Goal: Information Seeking & Learning: Find specific fact

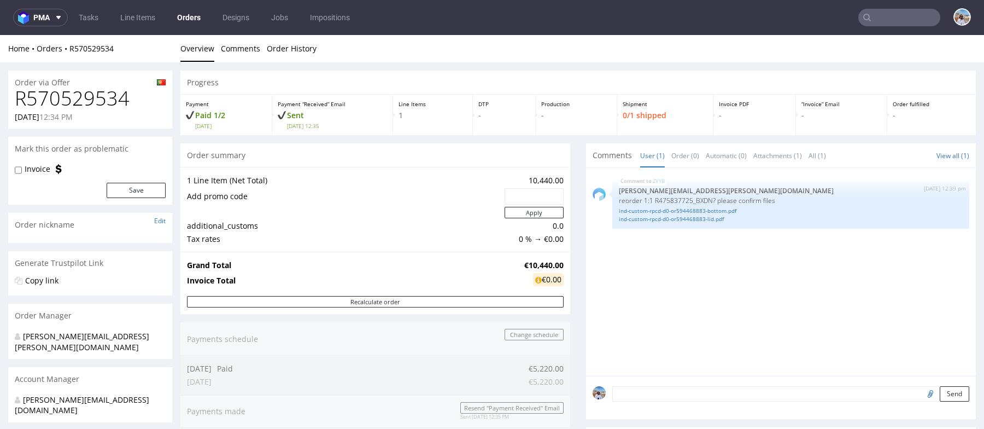
click at [902, 25] on input "text" at bounding box center [900, 18] width 82 height 18
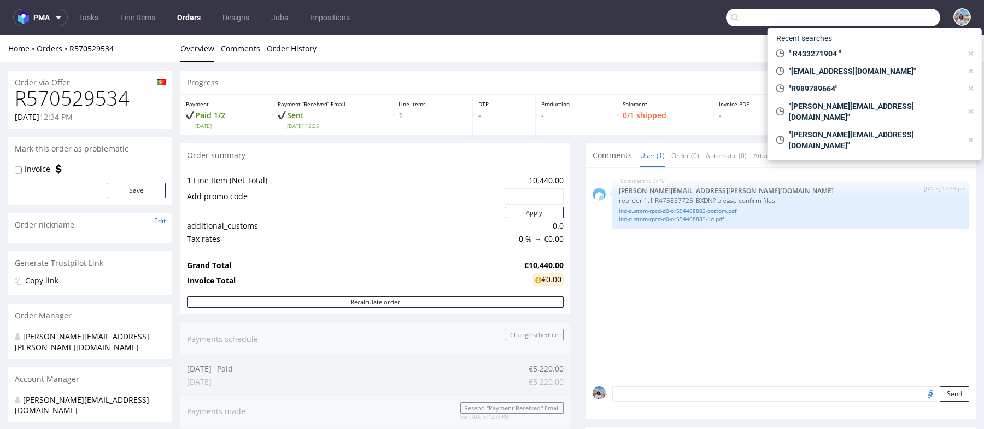
paste input "Rauk Heavy Tumble"
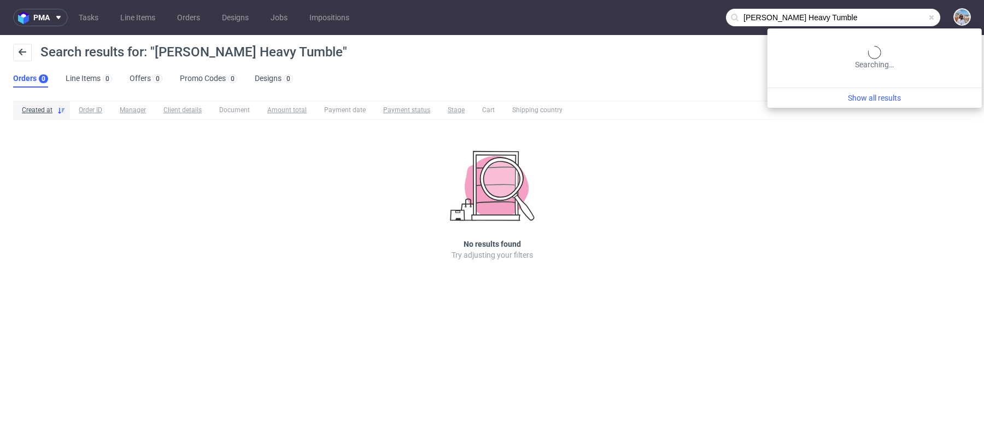
click at [903, 15] on input "Rauk Heavy Tumble" at bounding box center [833, 18] width 214 height 18
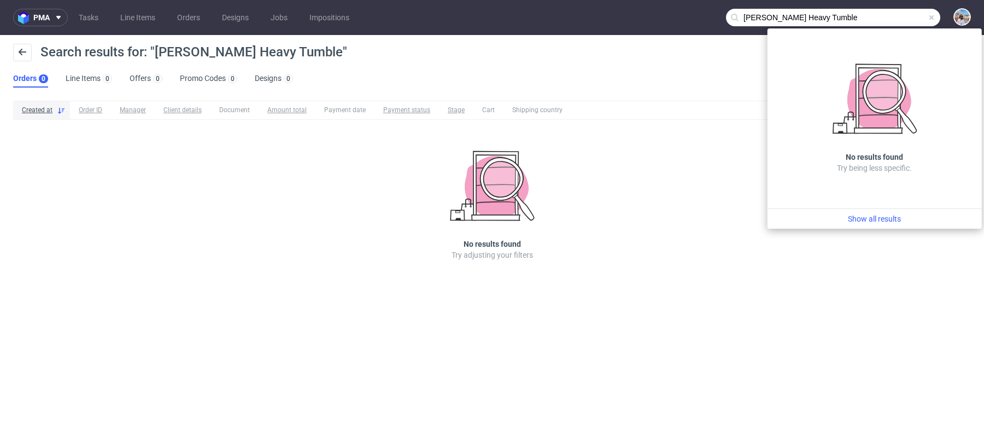
click at [830, 11] on input "Rauk Heavy Tumble" at bounding box center [833, 18] width 214 height 18
click at [825, 19] on input "Rauk Heavy Tumble" at bounding box center [833, 18] width 214 height 18
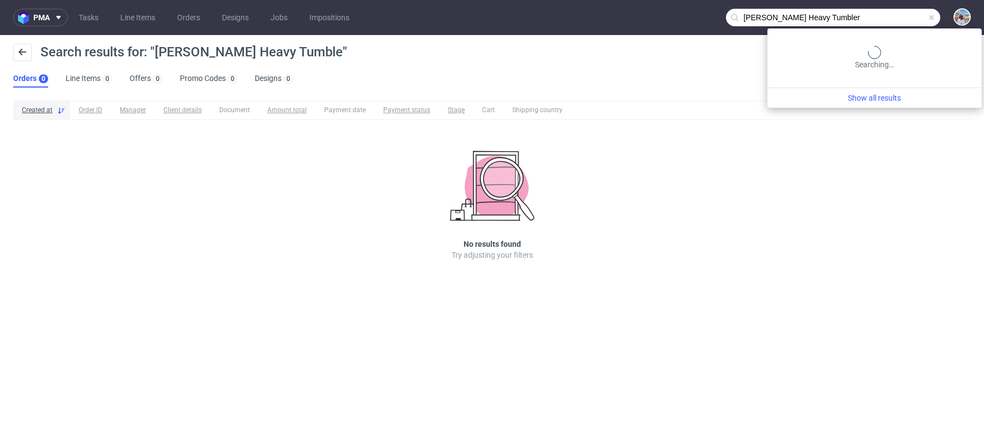
type input "Rauk Heavy Tumbler"
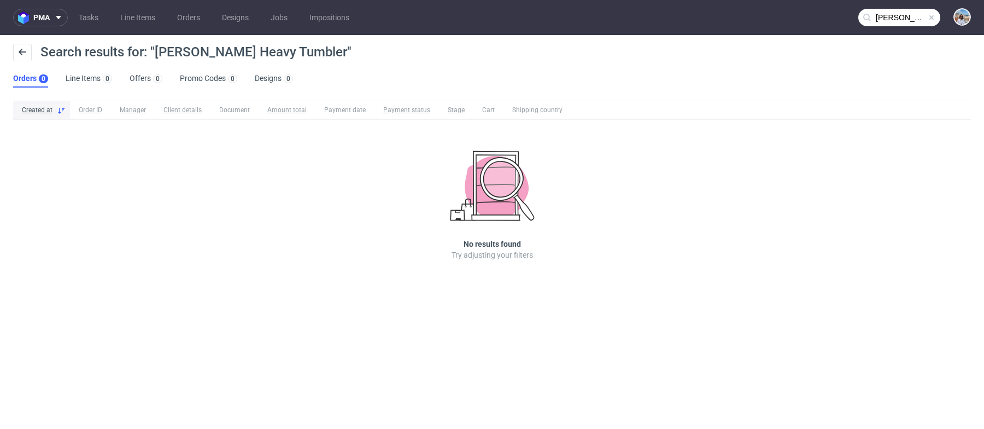
click at [825, 19] on nav "pma Tasks Line Items Orders Designs Jobs Impositions Rauk Heavy Tumbler" at bounding box center [492, 17] width 984 height 35
click at [903, 19] on input "Rauk Heavy Tumbler" at bounding box center [900, 18] width 82 height 18
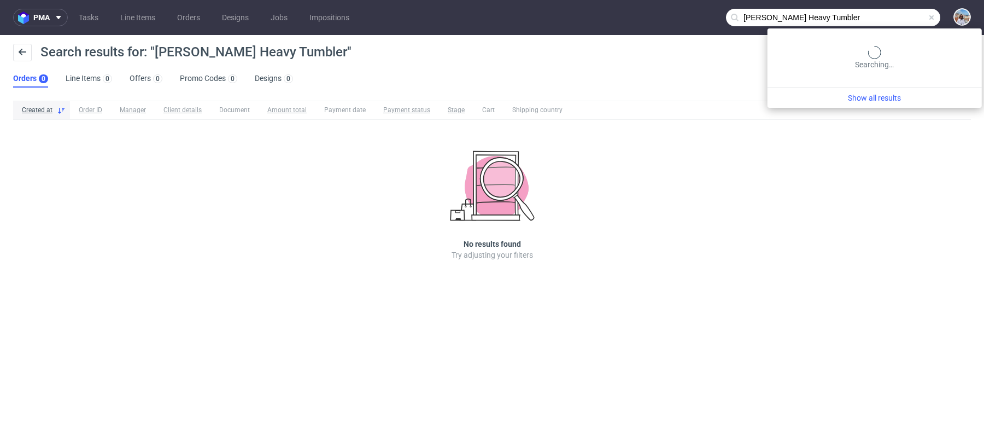
click at [903, 19] on input "Rauk Heavy Tumbler" at bounding box center [833, 18] width 214 height 18
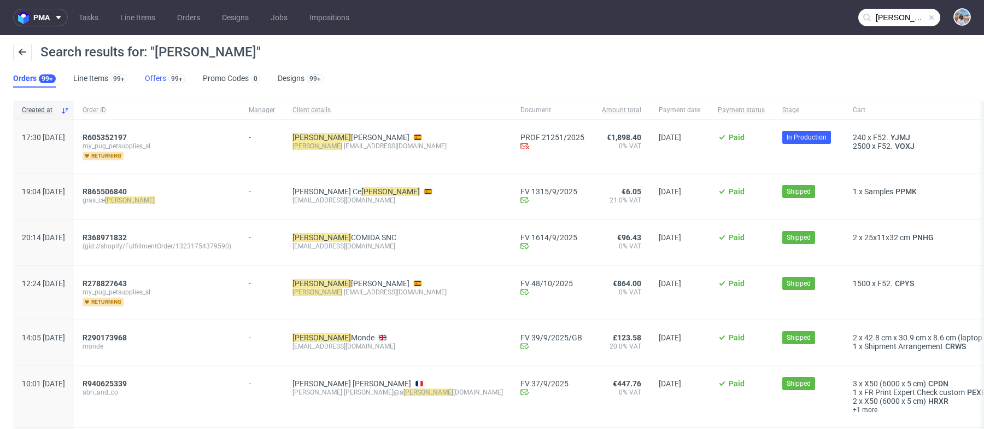
click at [157, 75] on link "Offers 99+" at bounding box center [165, 79] width 40 height 18
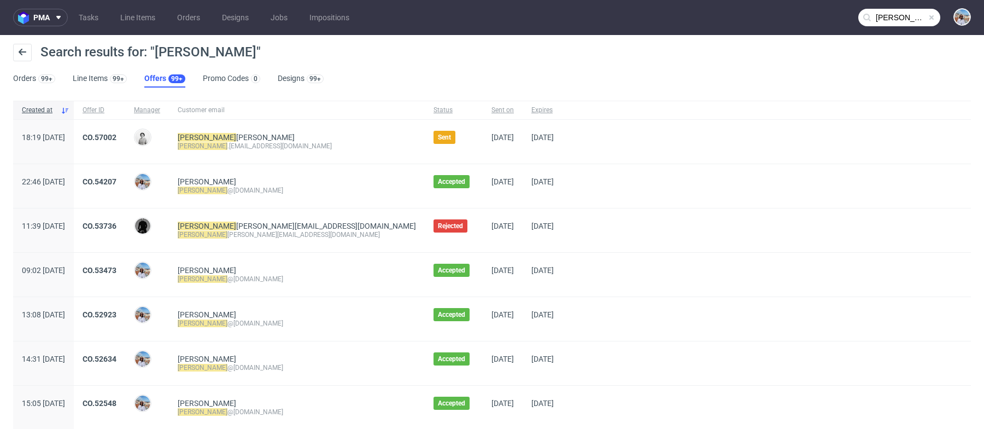
click at [259, 183] on div "Shane Bahng" at bounding box center [297, 181] width 238 height 9
click at [259, 186] on div "brian @norlanglass.com" at bounding box center [297, 190] width 238 height 9
copy div "brian @norlanglass.com"
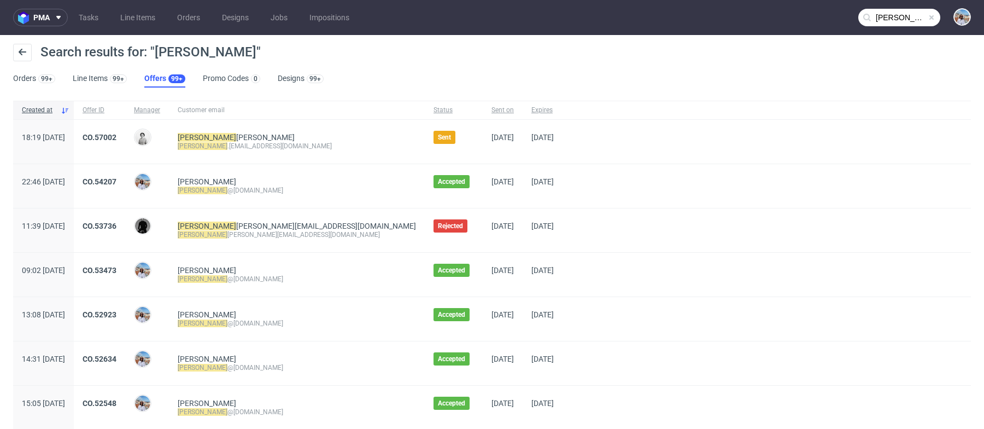
click at [886, 21] on input "brian" at bounding box center [900, 18] width 82 height 18
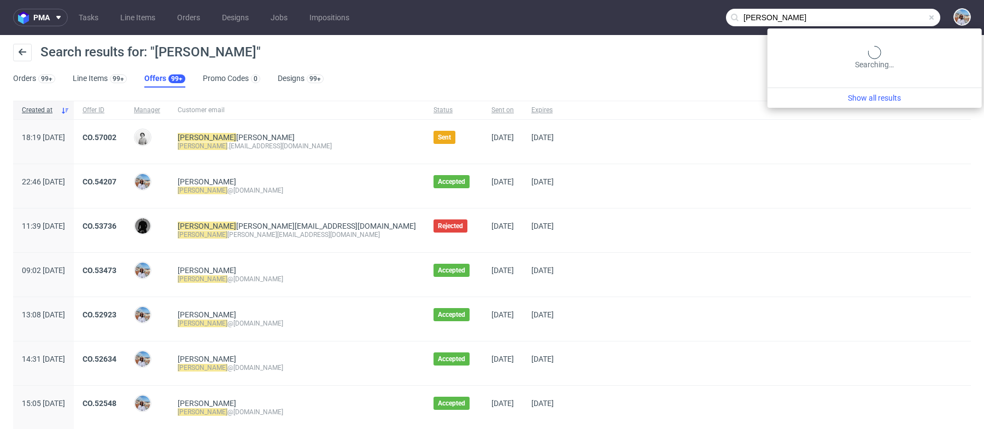
click at [886, 21] on input "brian" at bounding box center [833, 18] width 214 height 18
paste input "@norlanglass.com"
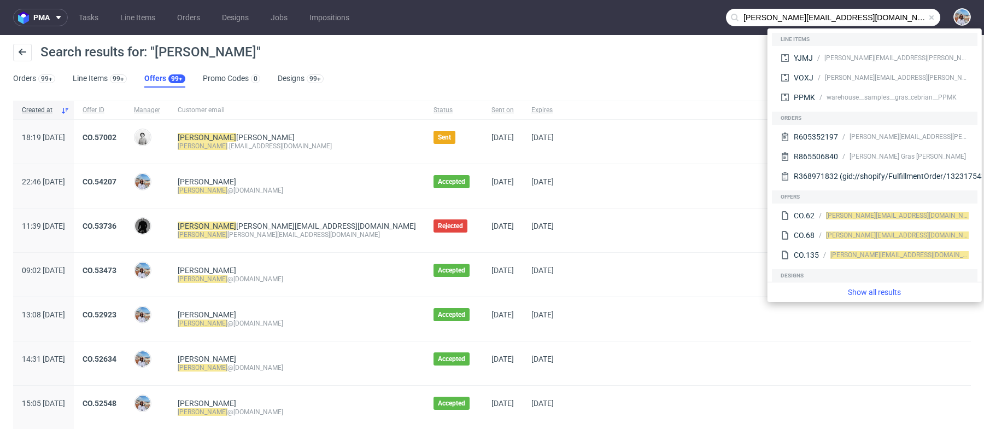
type input "[PERSON_NAME][EMAIL_ADDRESS][DOMAIN_NAME]"
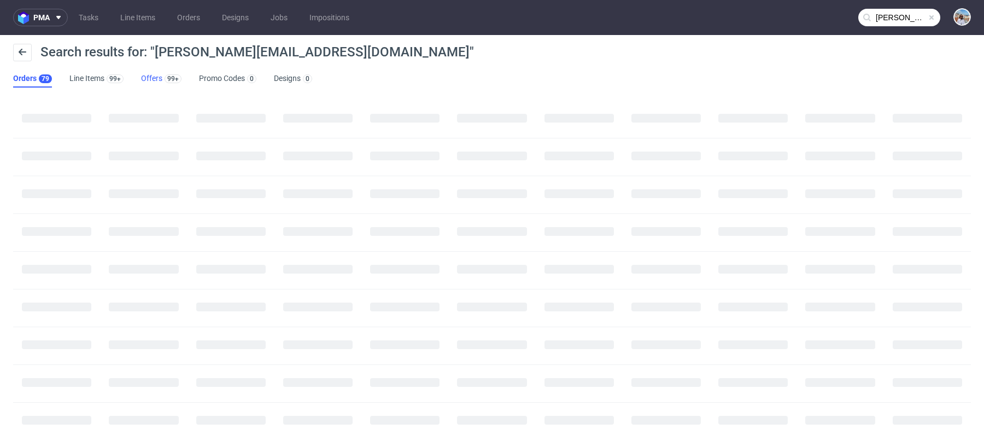
click at [156, 78] on link "Offers 99+" at bounding box center [161, 79] width 40 height 18
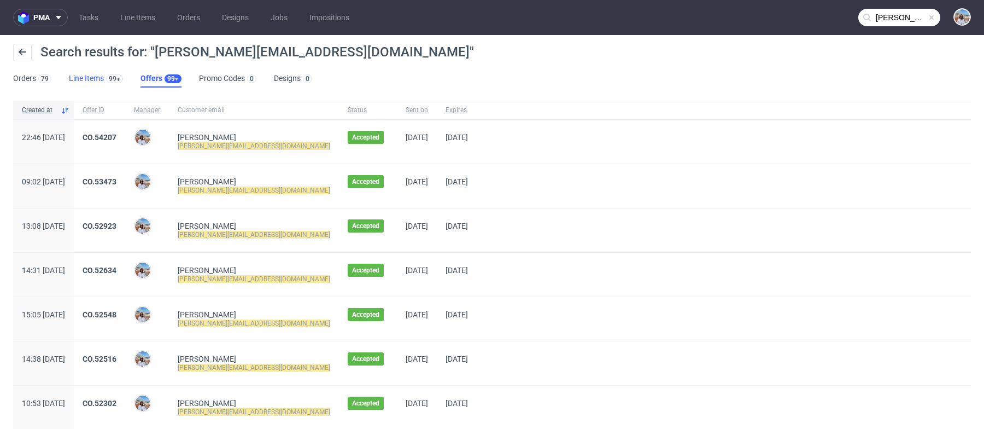
click at [86, 84] on link "Line Items 99+" at bounding box center [96, 79] width 54 height 18
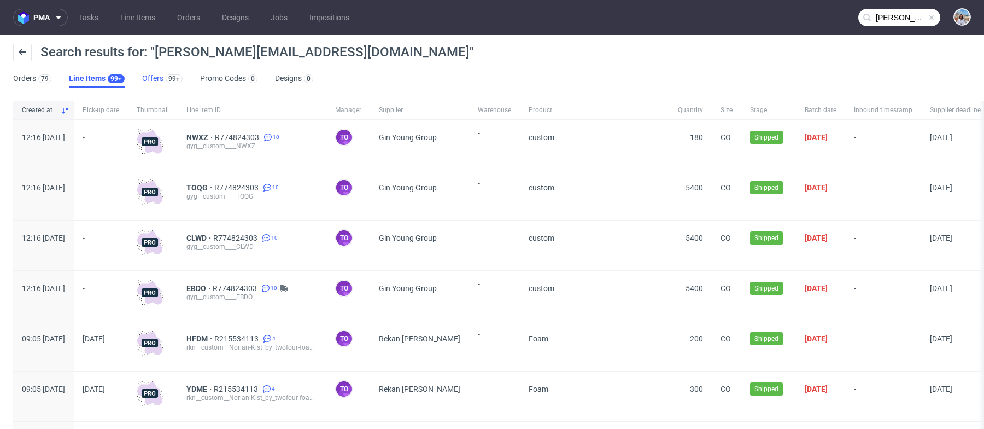
click at [160, 73] on link "Offers 99+" at bounding box center [162, 79] width 40 height 18
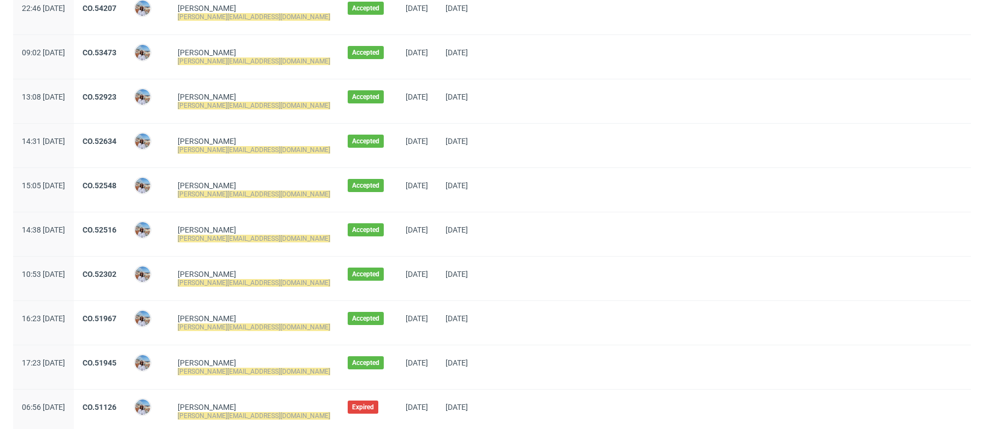
scroll to position [74, 0]
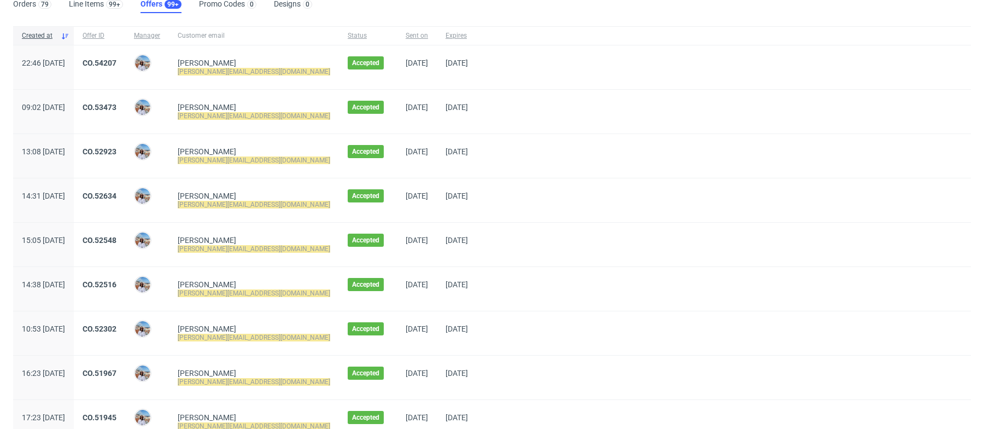
click at [125, 144] on div "CO.52923" at bounding box center [99, 156] width 51 height 44
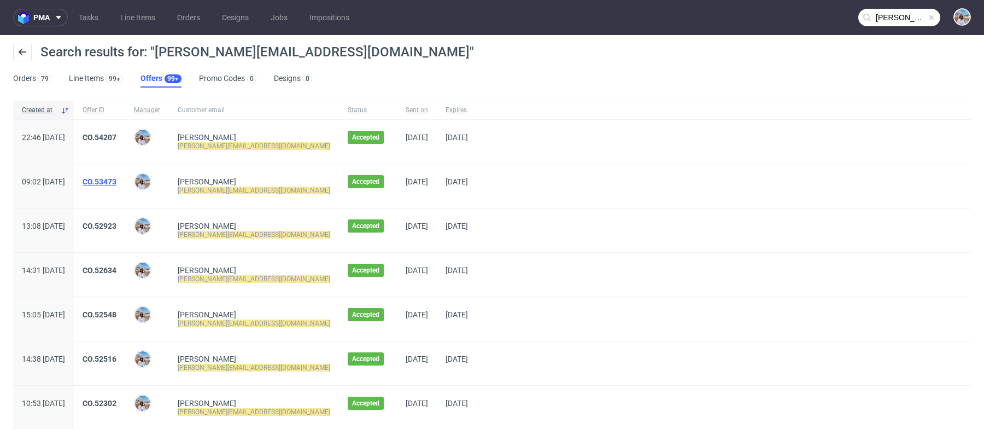
click at [116, 177] on link "CO.53473" at bounding box center [100, 181] width 34 height 9
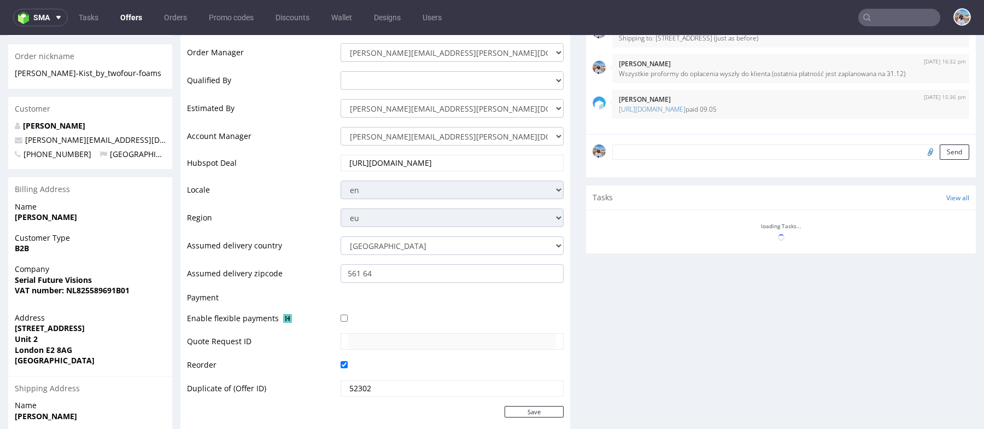
scroll to position [492, 0]
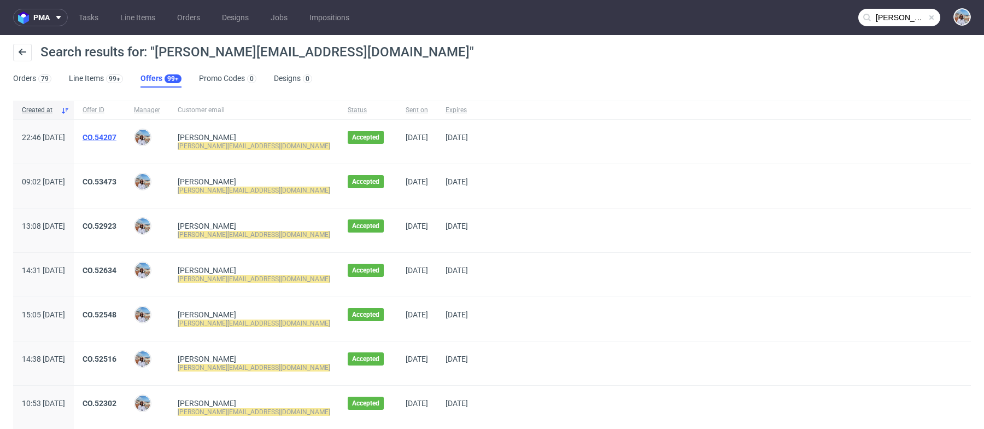
click at [116, 138] on link "CO.54207" at bounding box center [100, 137] width 34 height 9
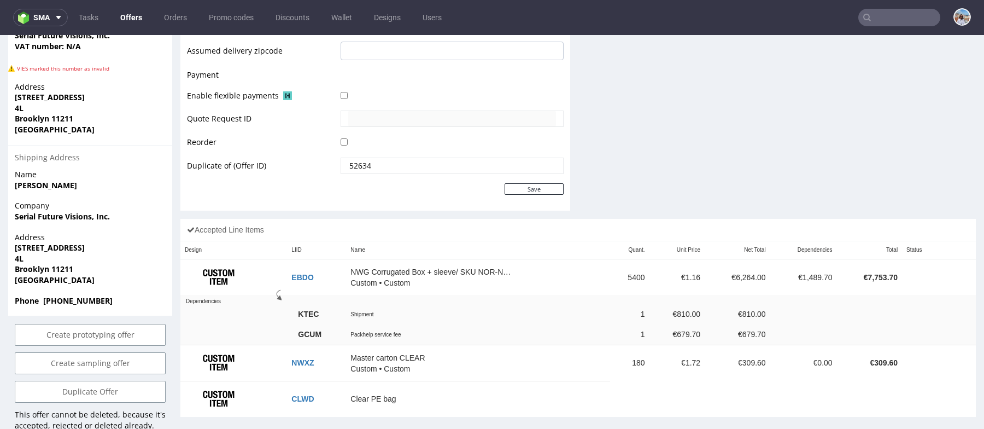
scroll to position [500, 0]
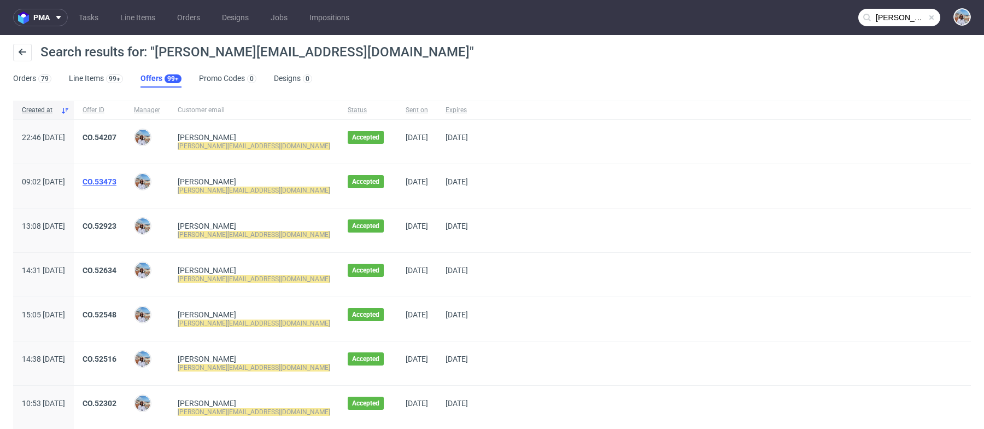
click at [116, 183] on link "CO.53473" at bounding box center [100, 181] width 34 height 9
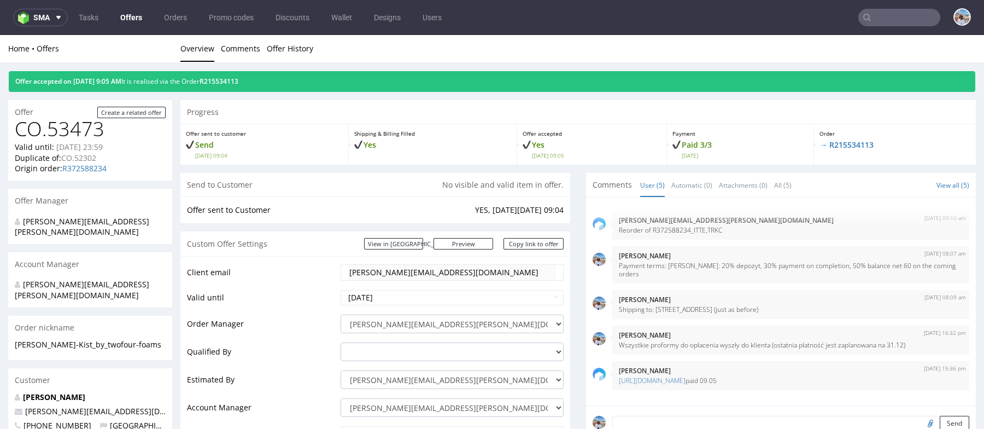
scroll to position [492, 0]
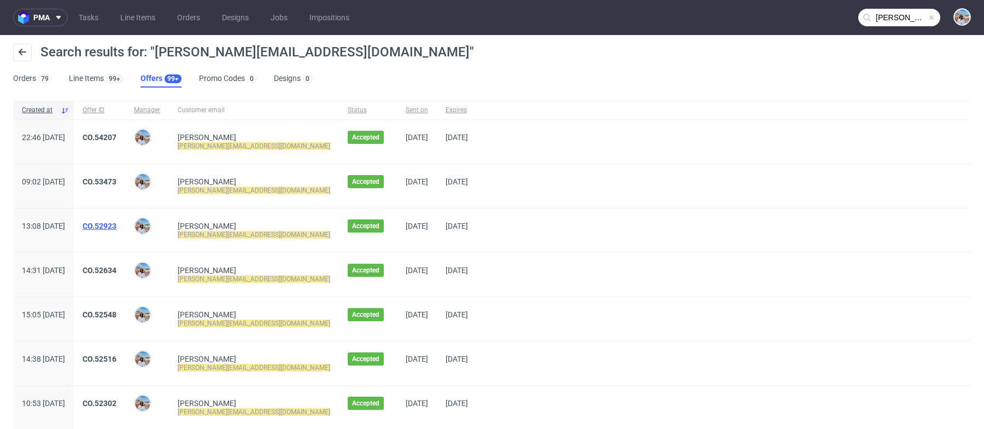
click at [116, 226] on link "CO.52923" at bounding box center [100, 226] width 34 height 9
click at [116, 270] on link "CO.52634" at bounding box center [100, 270] width 34 height 9
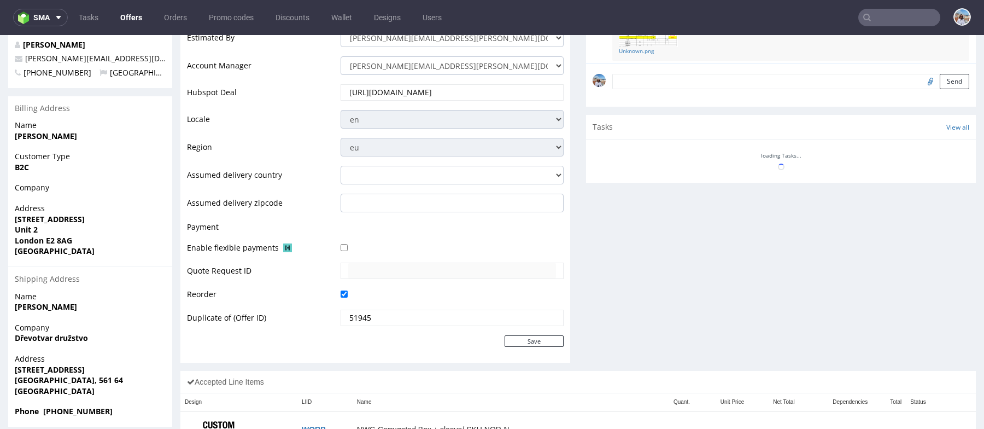
scroll to position [453, 0]
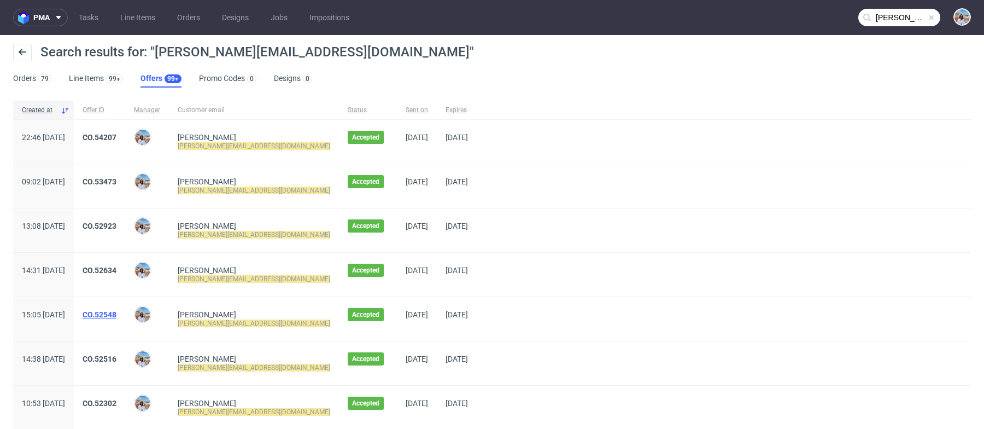
click at [116, 313] on link "CO.52548" at bounding box center [100, 314] width 34 height 9
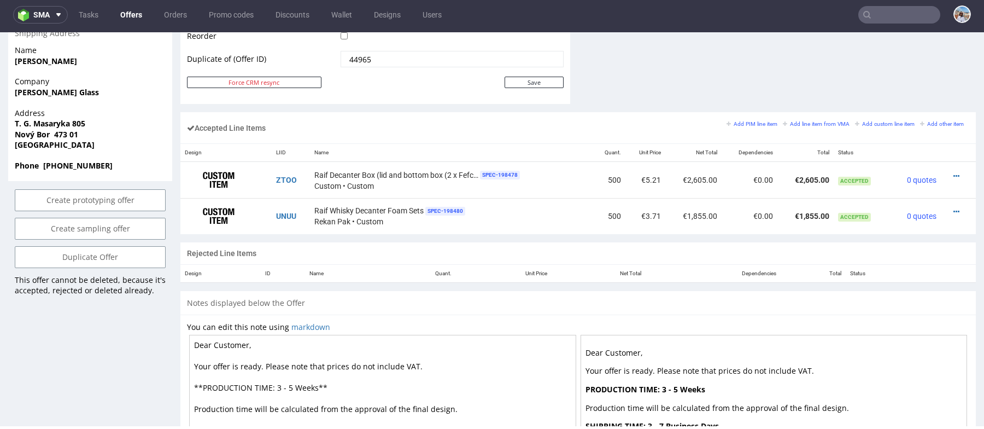
scroll to position [654, 0]
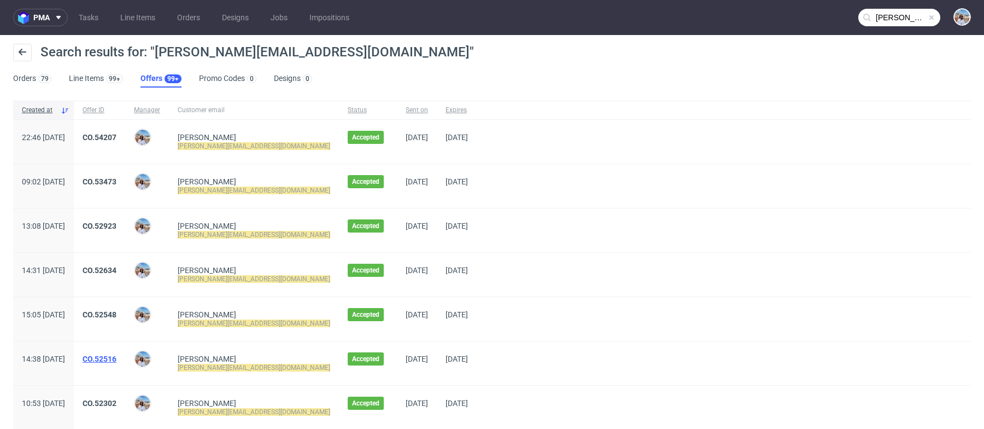
click at [116, 359] on link "CO.52516" at bounding box center [100, 358] width 34 height 9
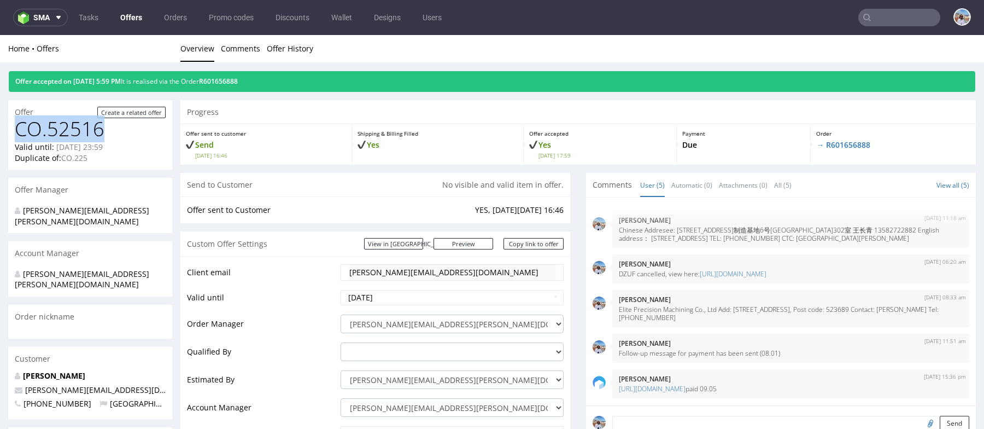
drag, startPoint x: 105, startPoint y: 133, endPoint x: 0, endPoint y: 133, distance: 105.0
copy h1 "CO.52516"
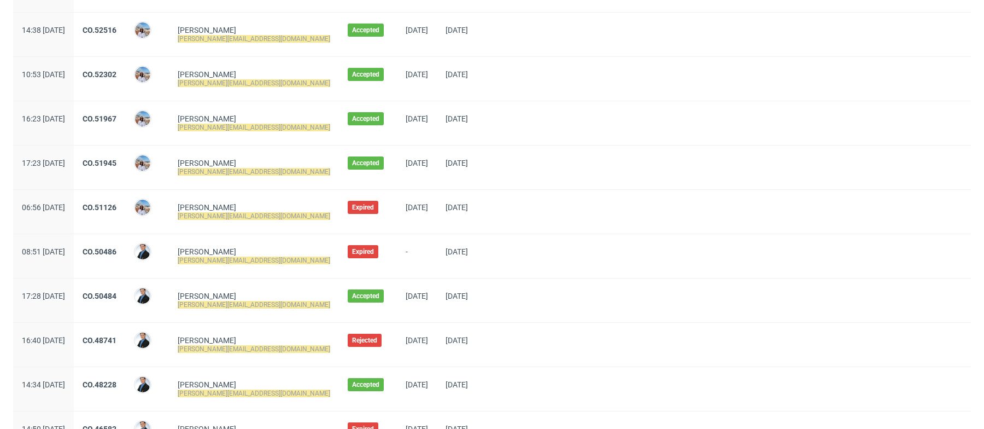
scroll to position [329, 0]
click at [116, 69] on link "CO.52302" at bounding box center [100, 73] width 34 height 9
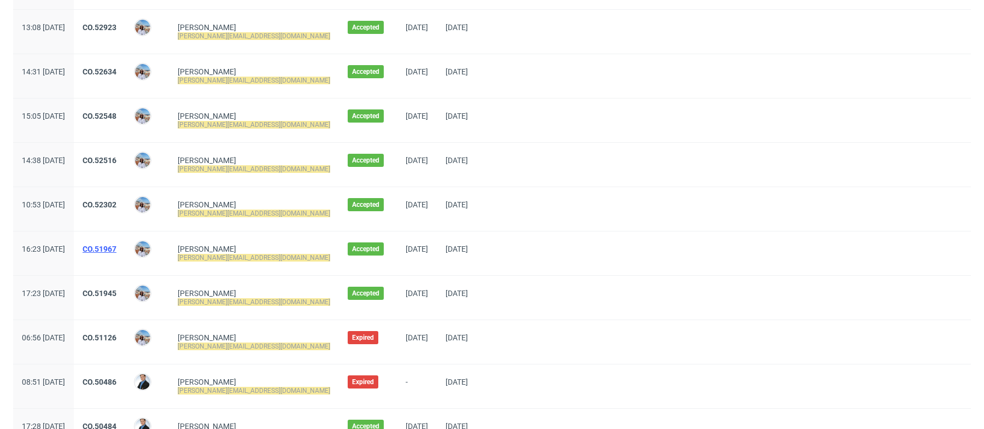
click at [116, 250] on link "CO.51967" at bounding box center [100, 248] width 34 height 9
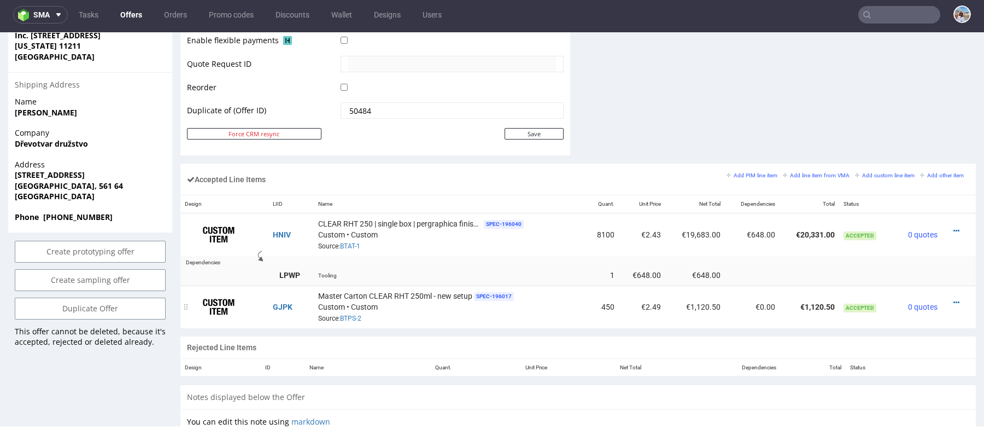
scroll to position [567, 0]
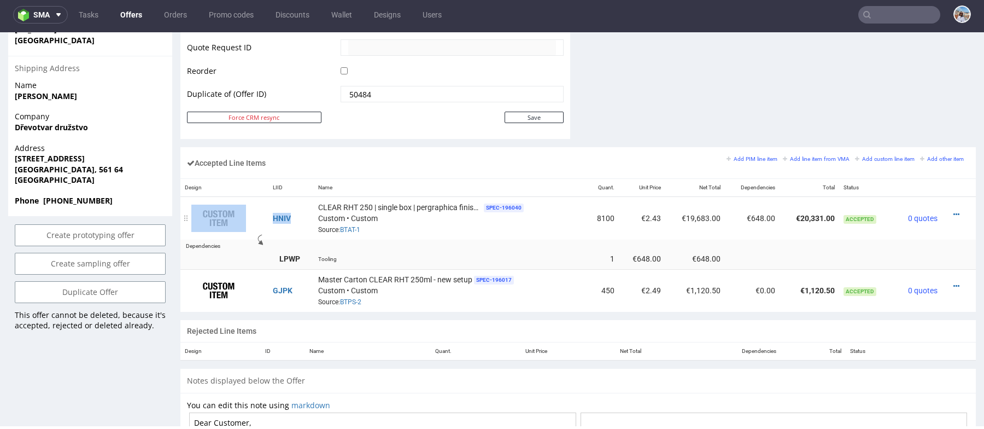
drag, startPoint x: 296, startPoint y: 213, endPoint x: 252, endPoint y: 213, distance: 43.8
click at [252, 213] on tr "HNIV CLEAR RHT 250 | single box | pergraphica finish | new setup SPEC- 196040 C…" at bounding box center [578, 218] width 796 height 43
copy tr "HNIV"
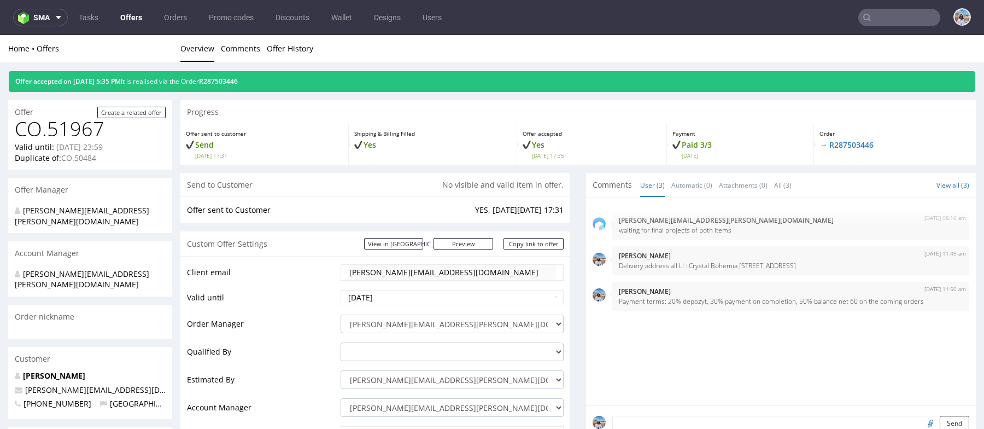
scroll to position [3, 0]
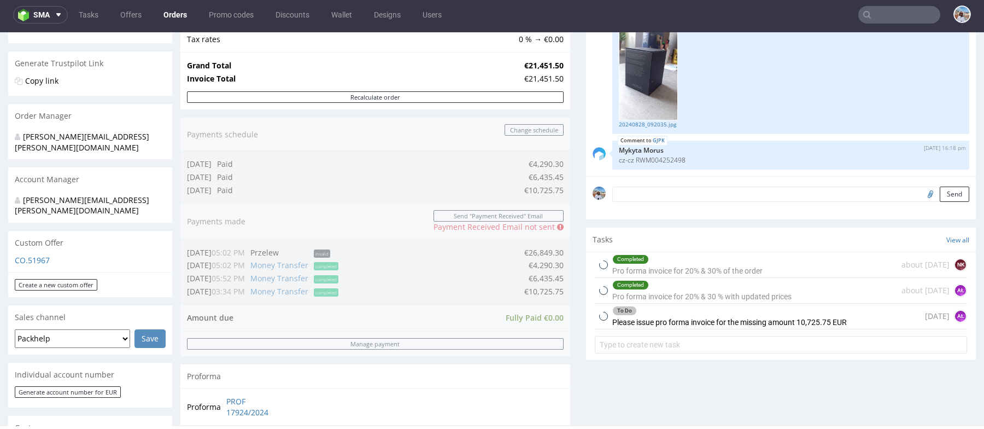
scroll to position [459, 0]
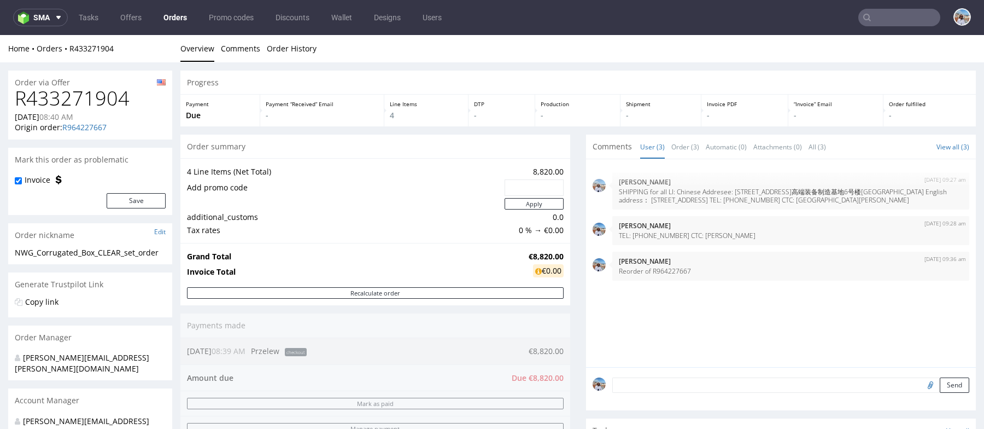
scroll to position [193, 0]
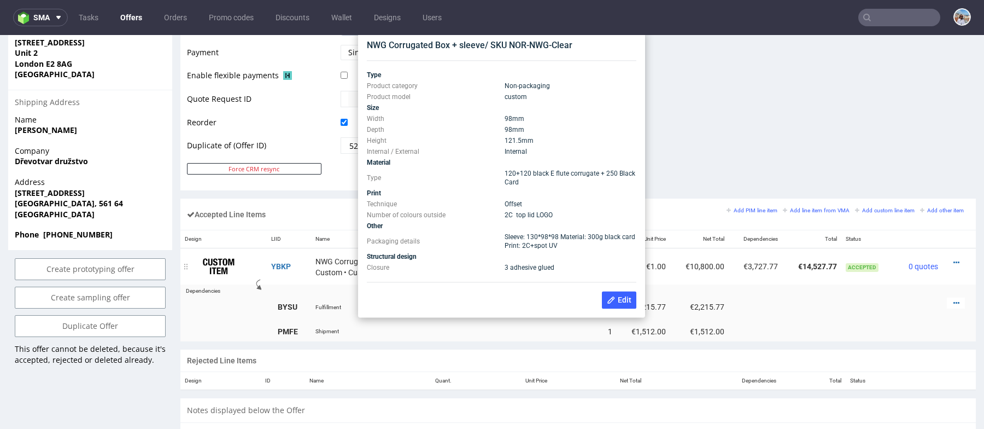
scroll to position [511, 0]
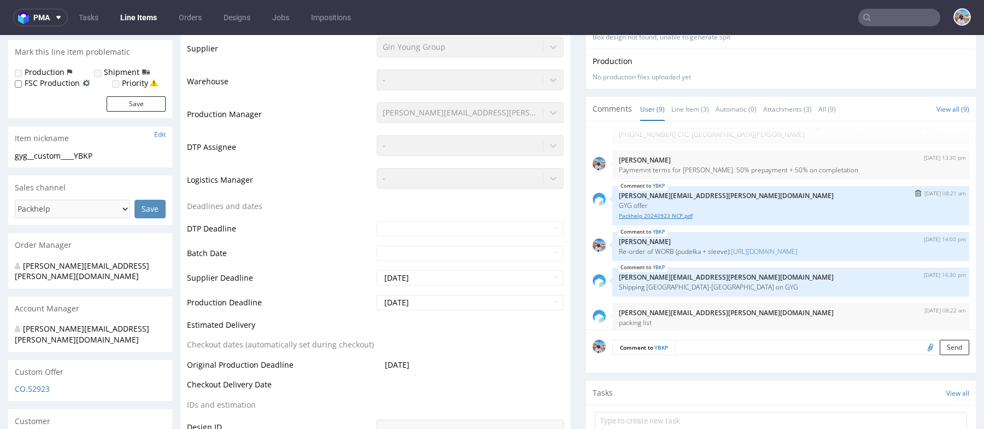
scroll to position [75, 0]
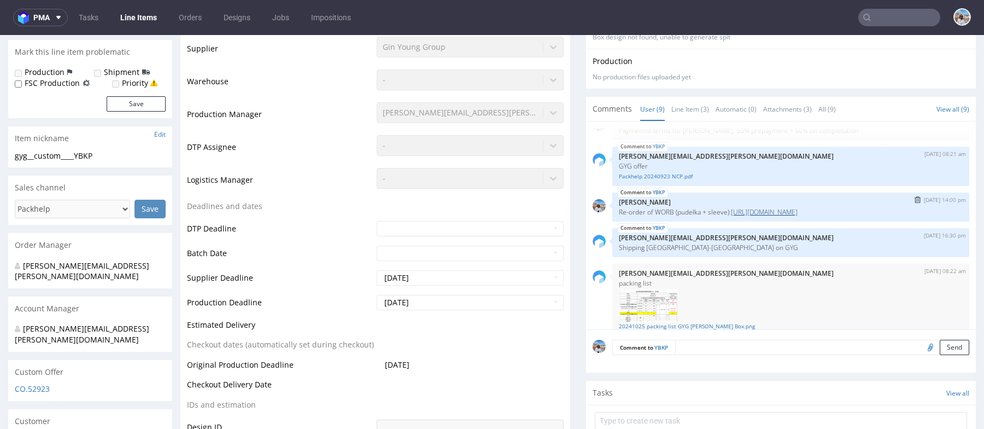
click at [731, 217] on link "https://platform.packhelp.com/pma/line-items/6993905/orders/R944321251" at bounding box center [764, 211] width 67 height 9
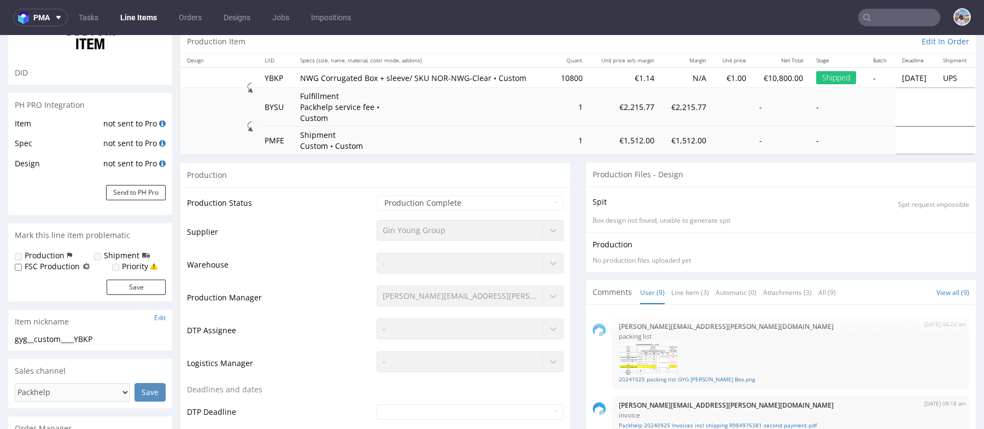
scroll to position [0, 0]
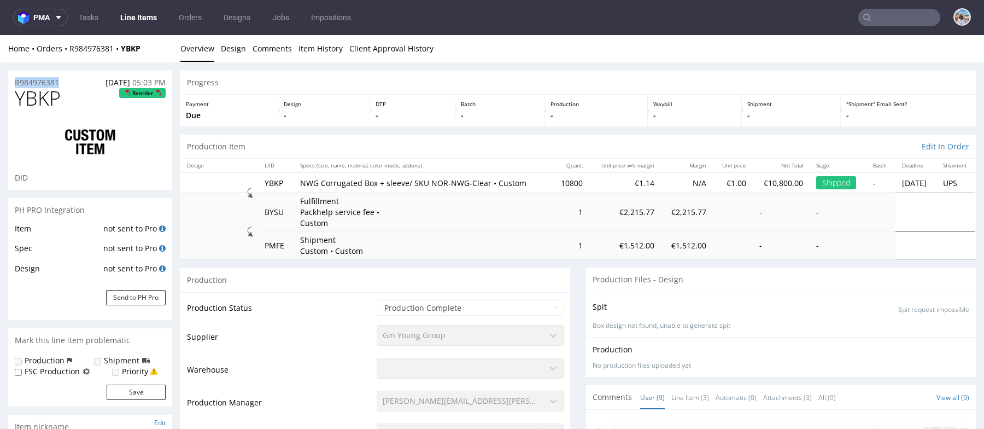
drag, startPoint x: 69, startPoint y: 83, endPoint x: 0, endPoint y: 82, distance: 68.9
copy p "R984976381"
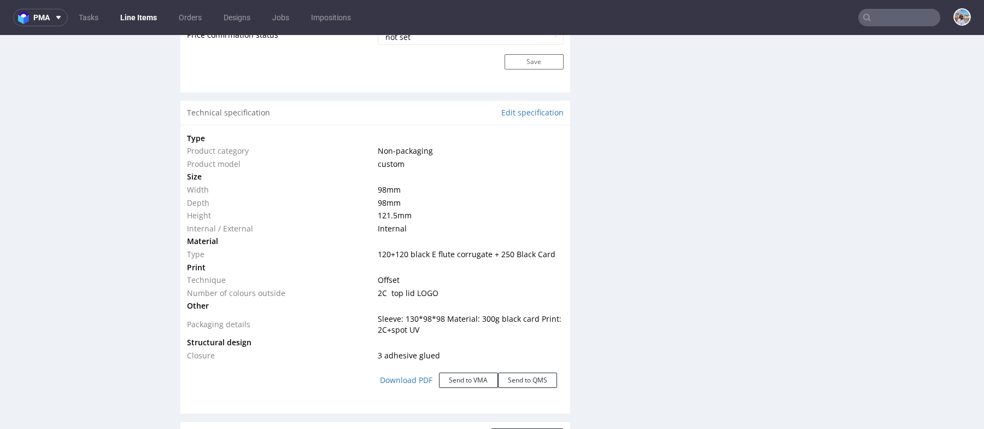
scroll to position [1010, 0]
click at [396, 311] on span "Sleeve: 130*98*98 Material: 300g black card Print: 2C+spot UV" at bounding box center [470, 321] width 184 height 21
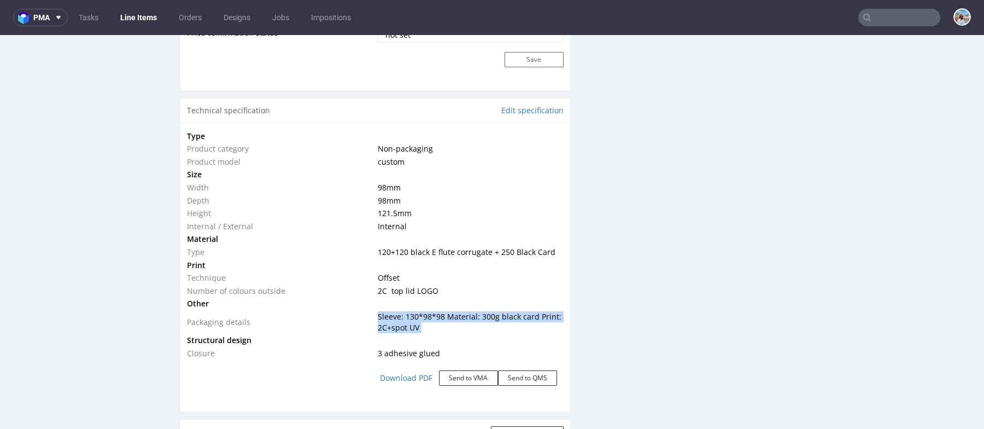
click at [396, 311] on span "Sleeve: 130*98*98 Material: 300g black card Print: 2C+spot UV" at bounding box center [470, 321] width 184 height 21
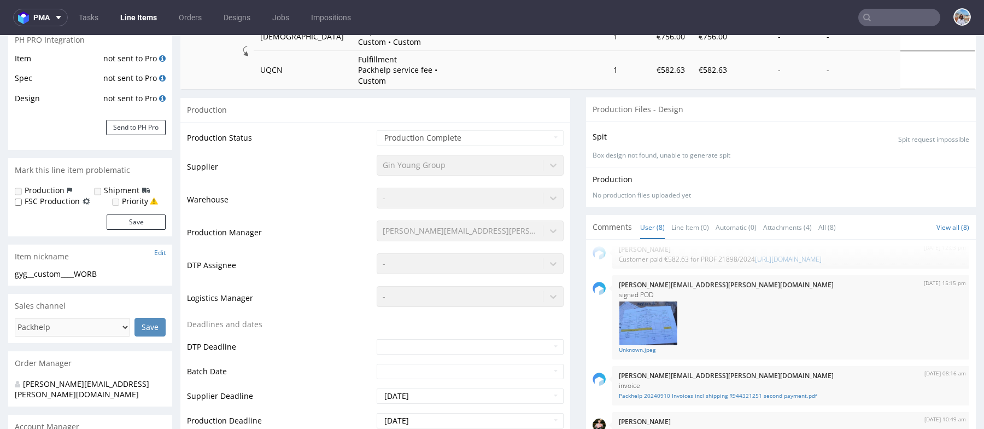
scroll to position [0, 0]
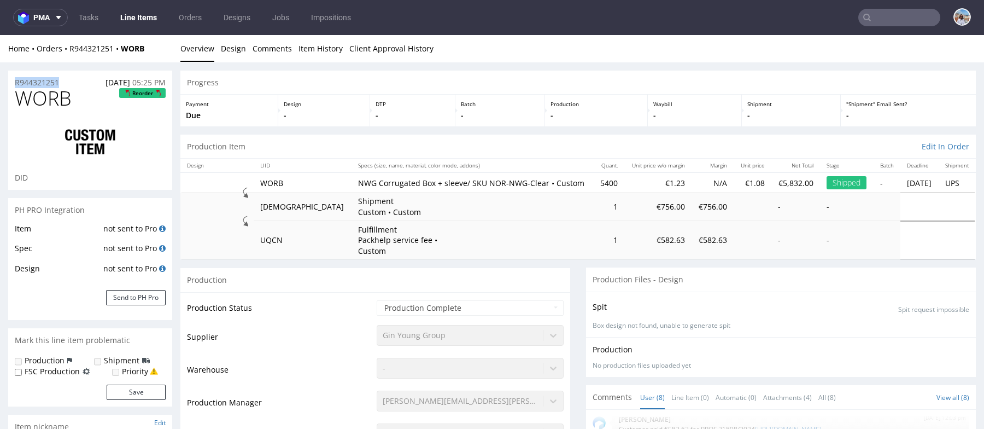
drag, startPoint x: 71, startPoint y: 80, endPoint x: 0, endPoint y: 80, distance: 71.1
copy p "R944321251"
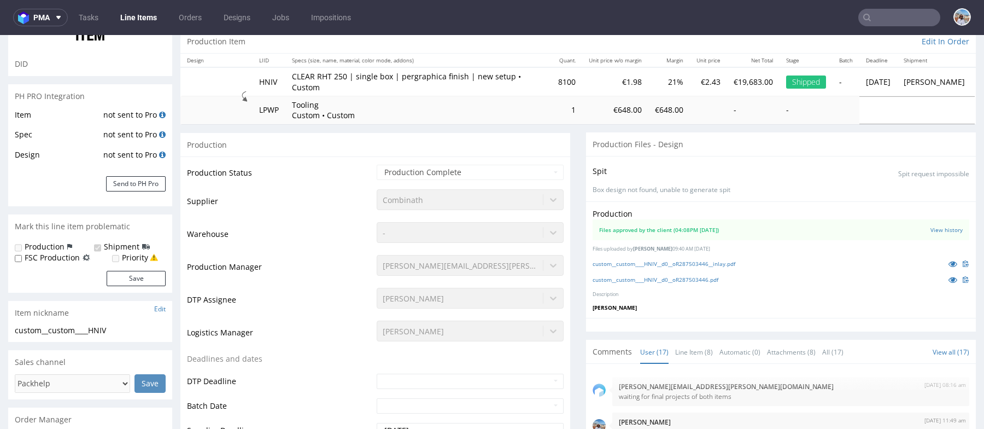
scroll to position [79, 0]
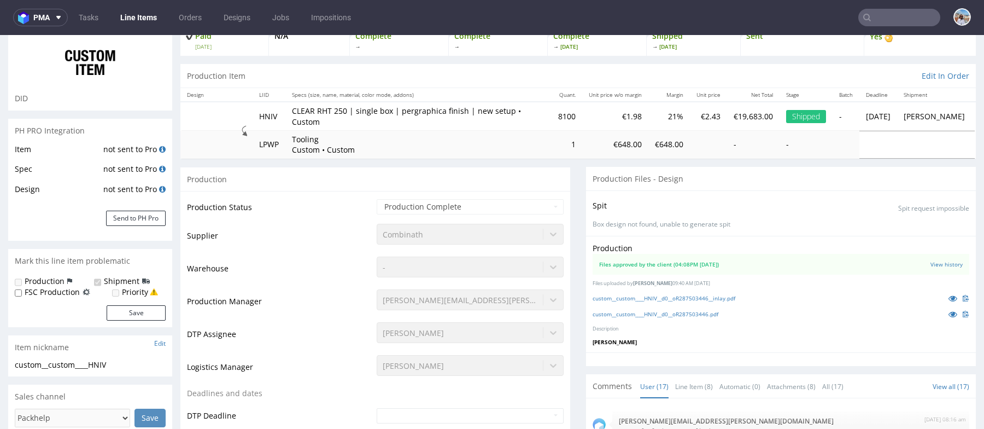
click at [401, 232] on div "Combinath" at bounding box center [470, 231] width 187 height 15
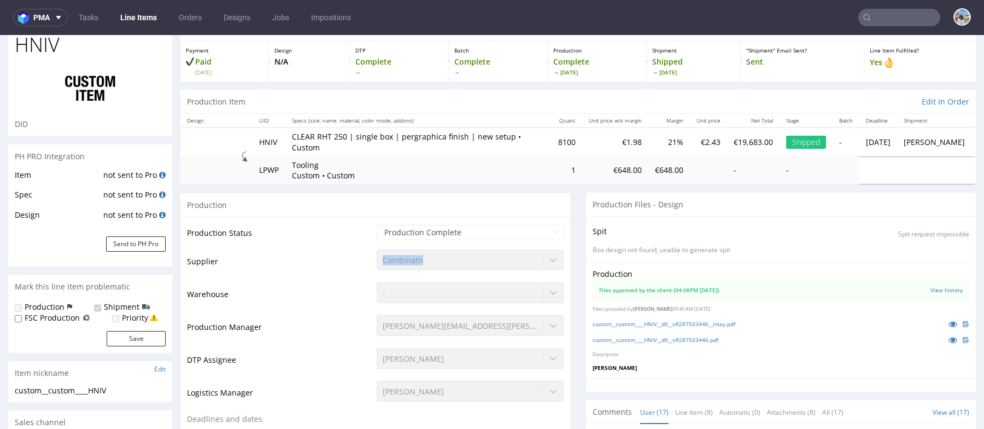
scroll to position [104, 0]
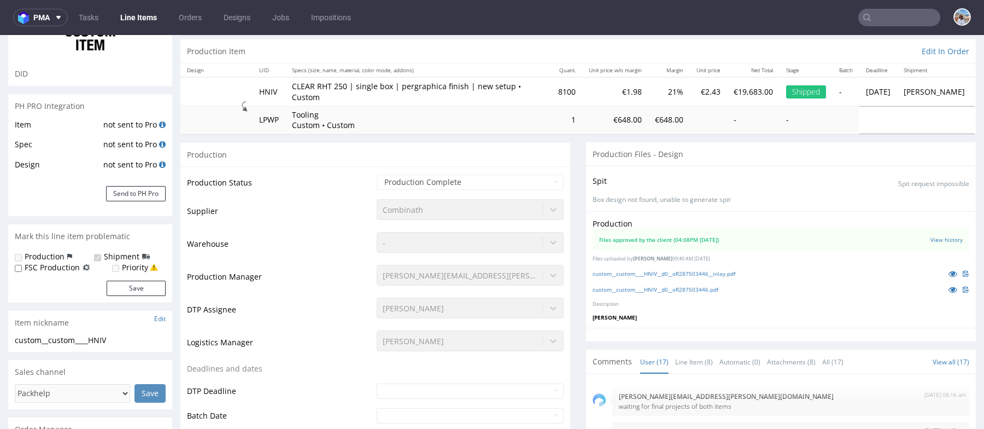
click at [654, 283] on div "custom__custom____HNIV__d0__oR287503446.pdf" at bounding box center [781, 289] width 377 height 12
click at [654, 285] on link "custom__custom____HNIV__d0__oR287503446.pdf" at bounding box center [656, 289] width 126 height 8
click at [641, 270] on link "custom__custom____HNIV__d0__oR287503446__inlay.pdf" at bounding box center [664, 274] width 143 height 8
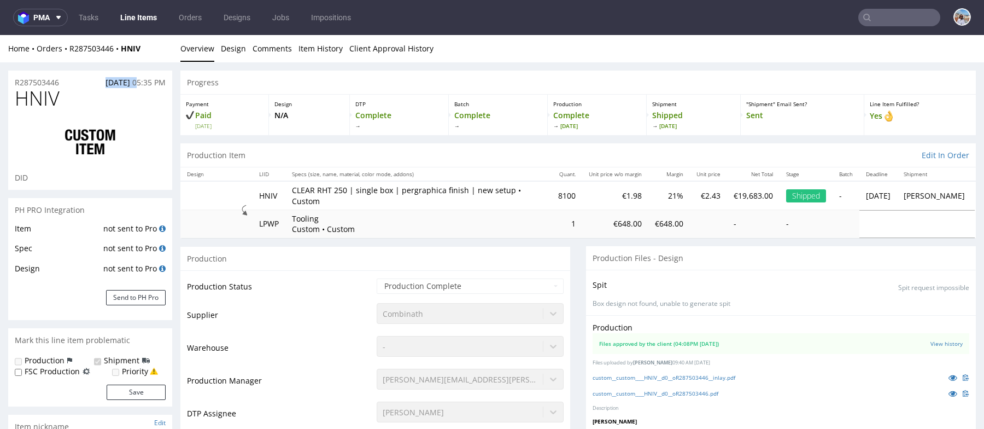
drag, startPoint x: 94, startPoint y: 82, endPoint x: 134, endPoint y: 82, distance: 40.5
click at [134, 82] on p "26.07.2024 05:35 PM" at bounding box center [136, 82] width 60 height 11
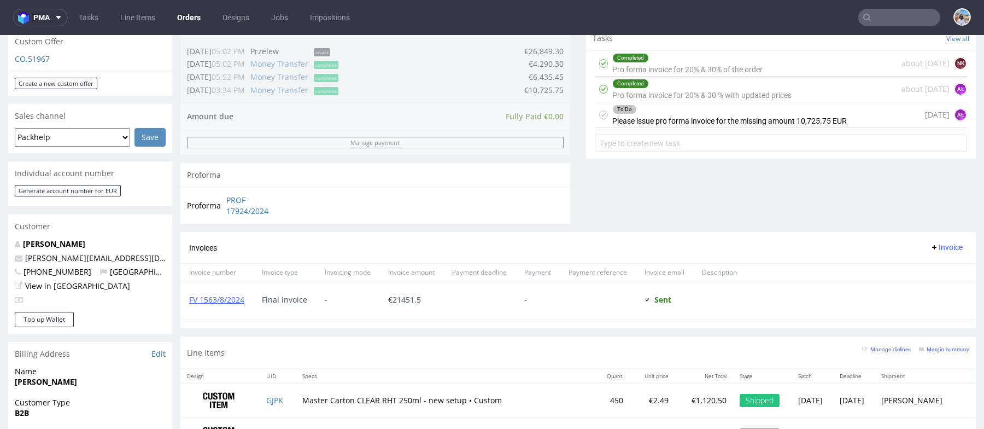
scroll to position [630, 0]
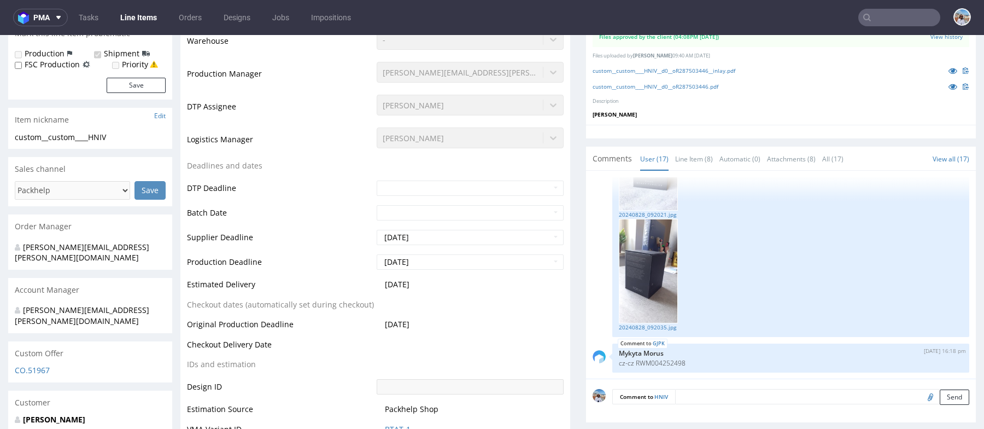
scroll to position [310, 0]
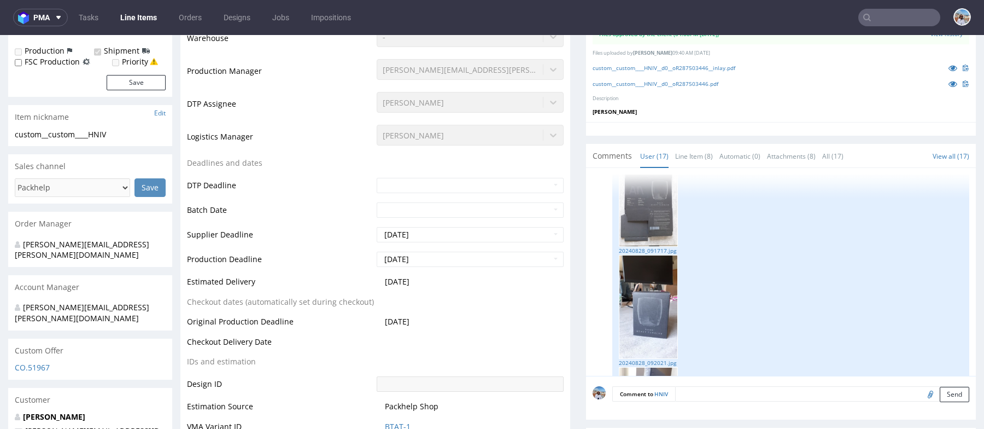
click at [642, 312] on img at bounding box center [648, 307] width 59 height 104
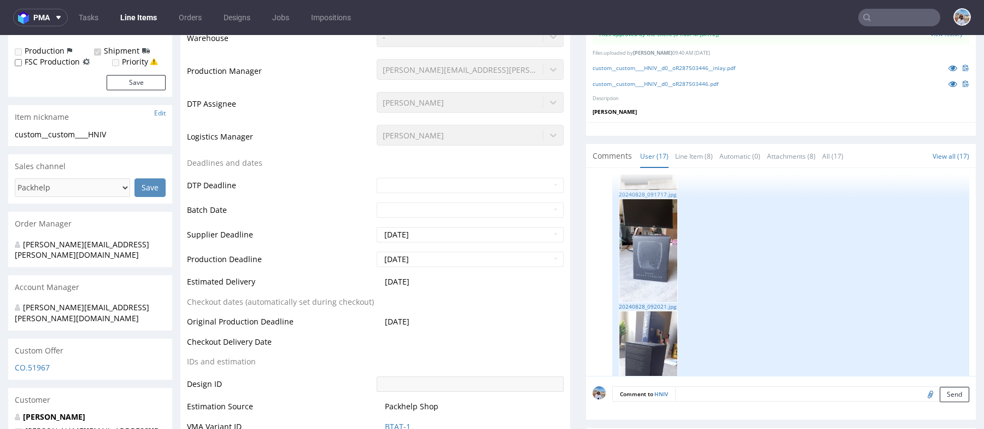
scroll to position [1287, 0]
click at [644, 310] on link "20240828_092021.jpg" at bounding box center [791, 308] width 344 height 8
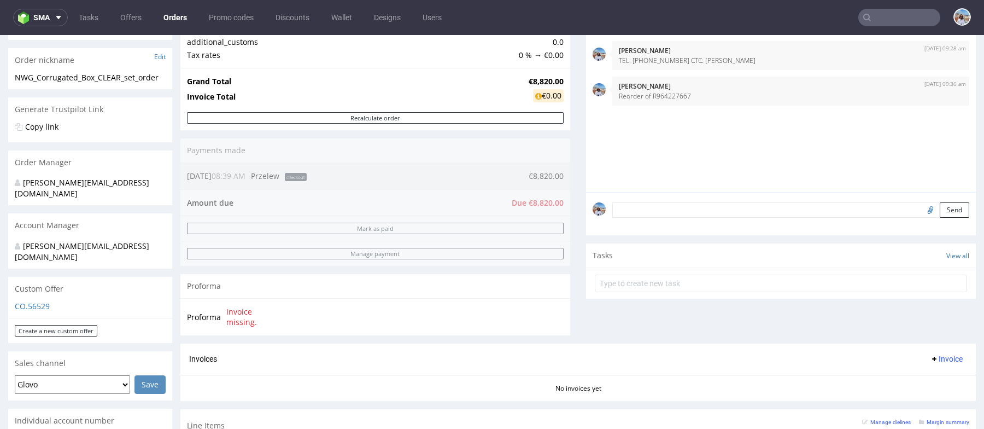
scroll to position [523, 0]
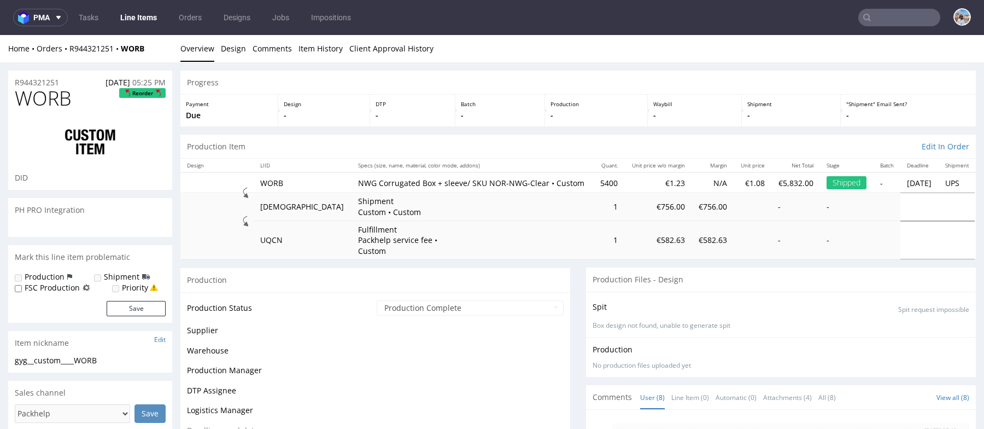
scroll to position [219, 0]
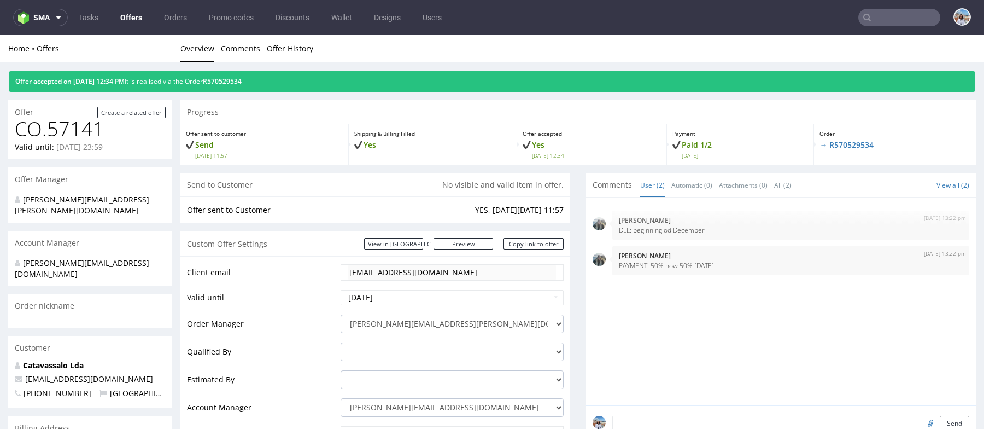
scroll to position [20, 0]
